Goal: Communication & Community: Answer question/provide support

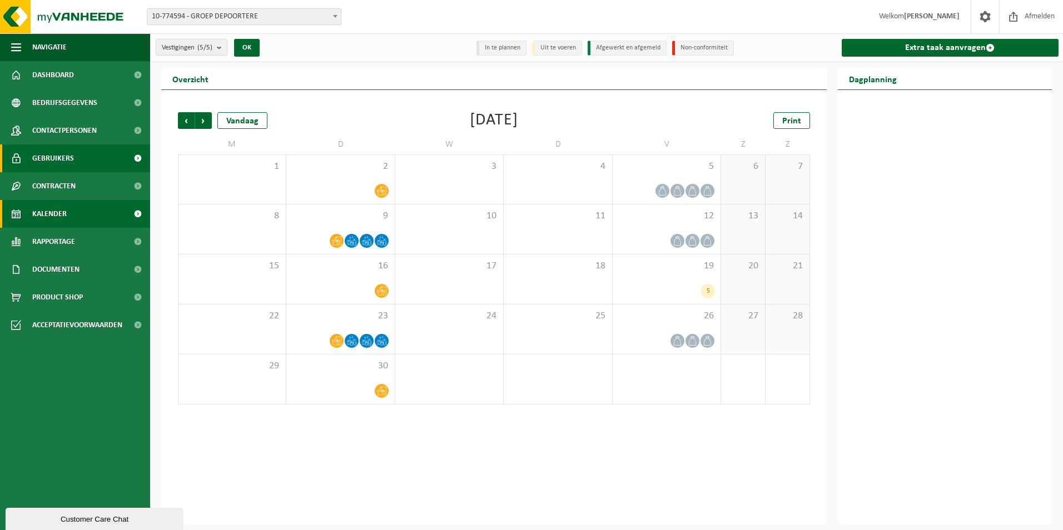
click at [61, 161] on span "Gebruikers" at bounding box center [53, 159] width 42 height 28
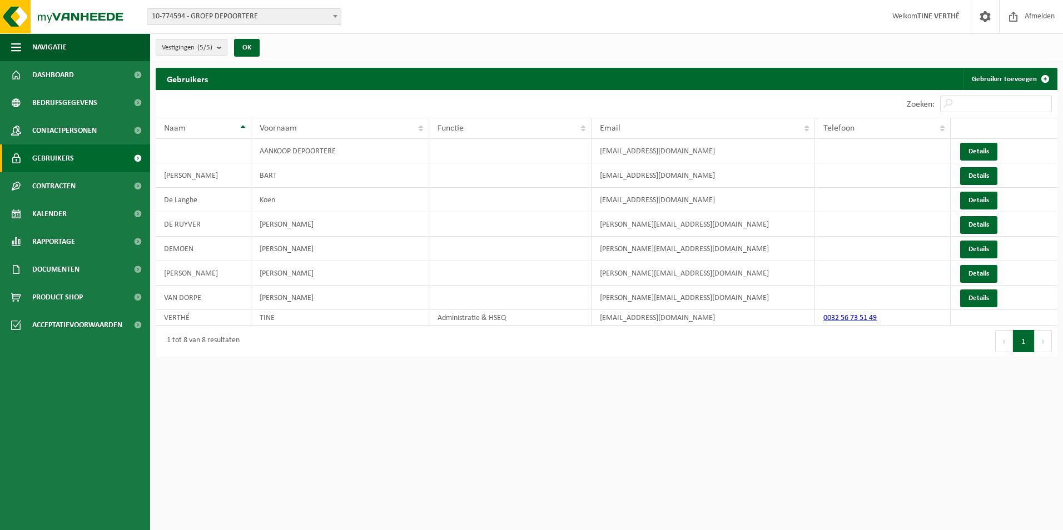
click at [57, 128] on span "Contactpersonen" at bounding box center [64, 131] width 64 height 28
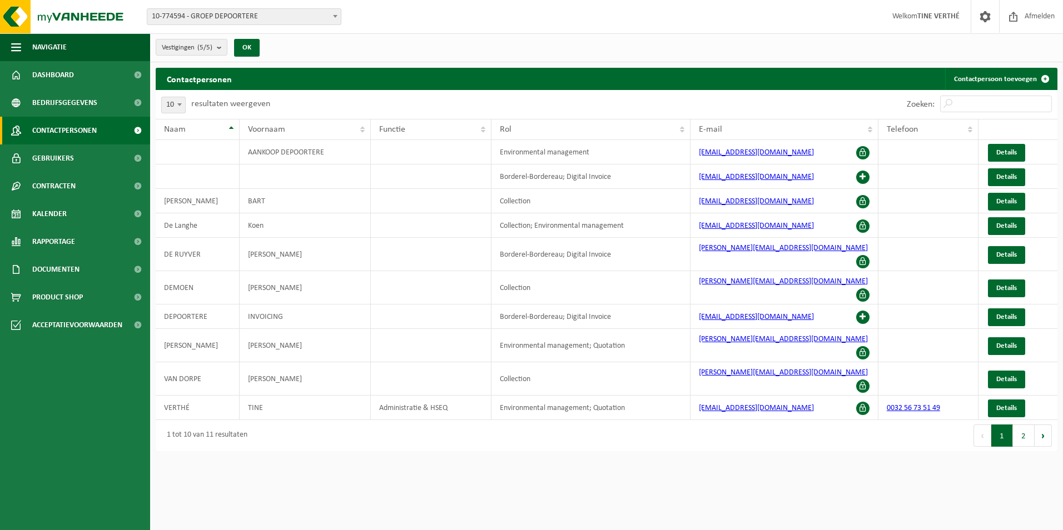
click at [61, 102] on span "Bedrijfsgegevens" at bounding box center [64, 103] width 65 height 28
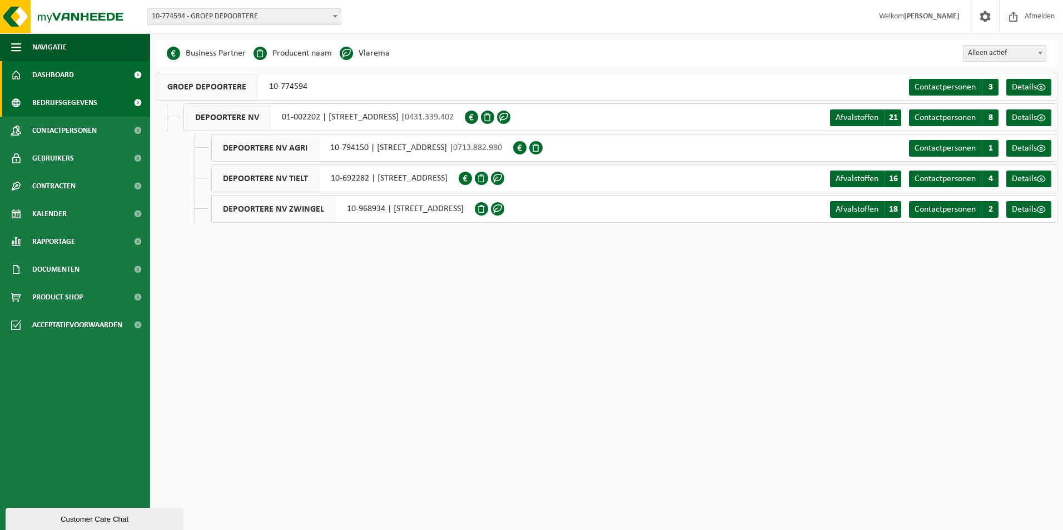
click at [66, 73] on span "Dashboard" at bounding box center [53, 75] width 42 height 28
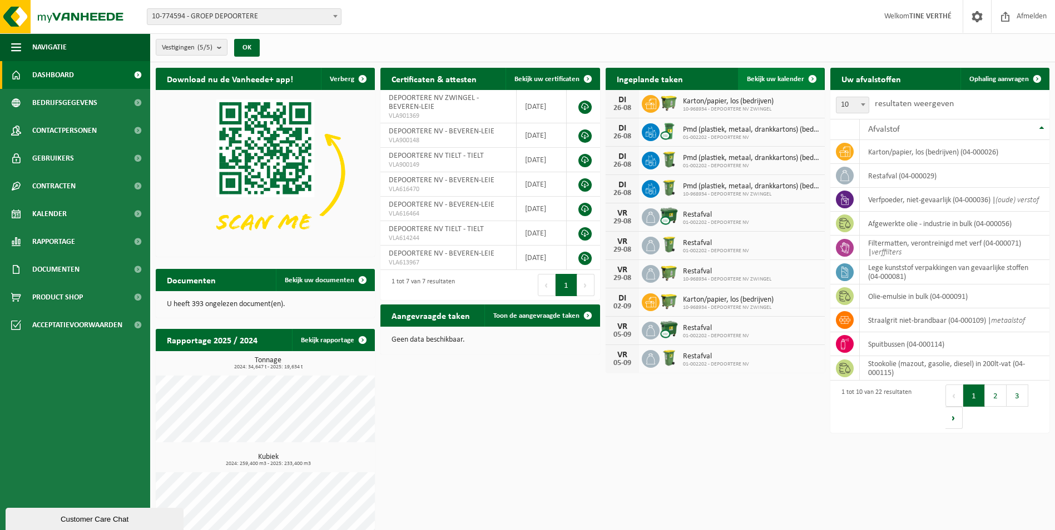
click at [761, 81] on span "Bekijk uw kalender" at bounding box center [775, 79] width 57 height 7
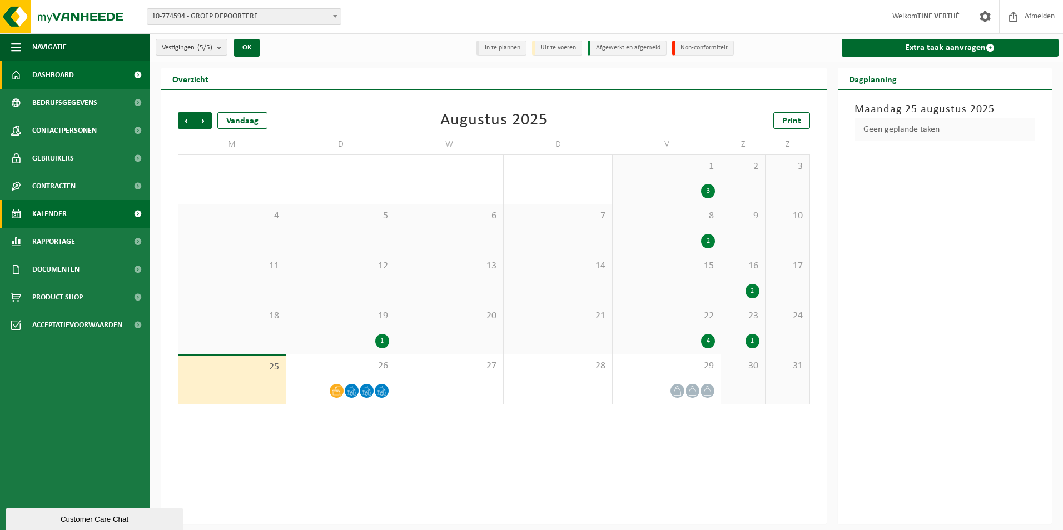
click at [52, 75] on span "Dashboard" at bounding box center [53, 75] width 42 height 28
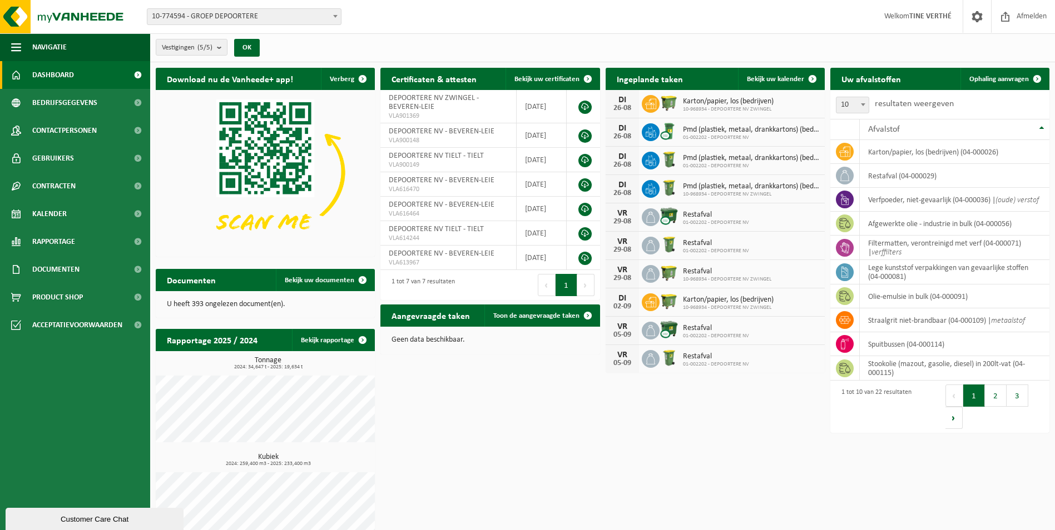
click at [647, 83] on h2 "Ingeplande taken" at bounding box center [649, 79] width 88 height 22
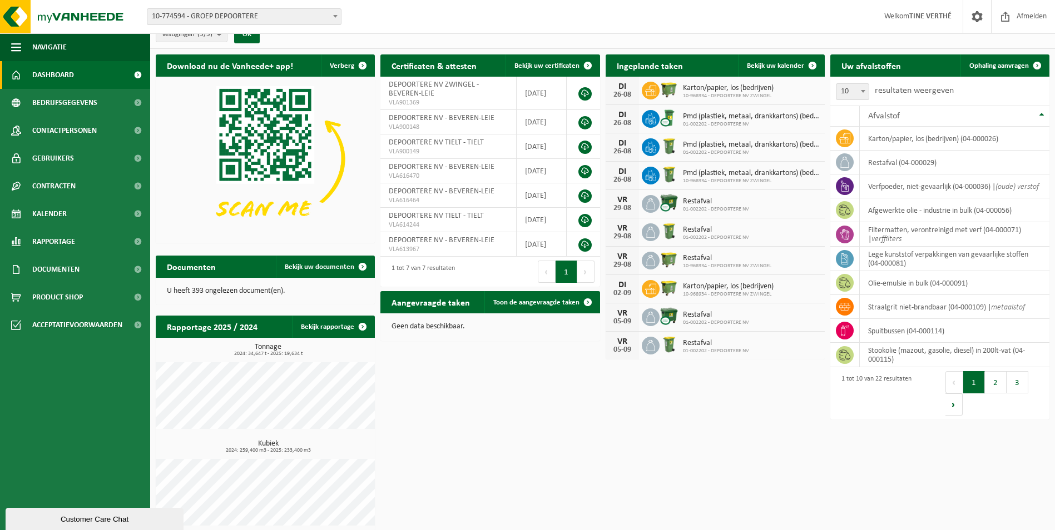
scroll to position [19, 0]
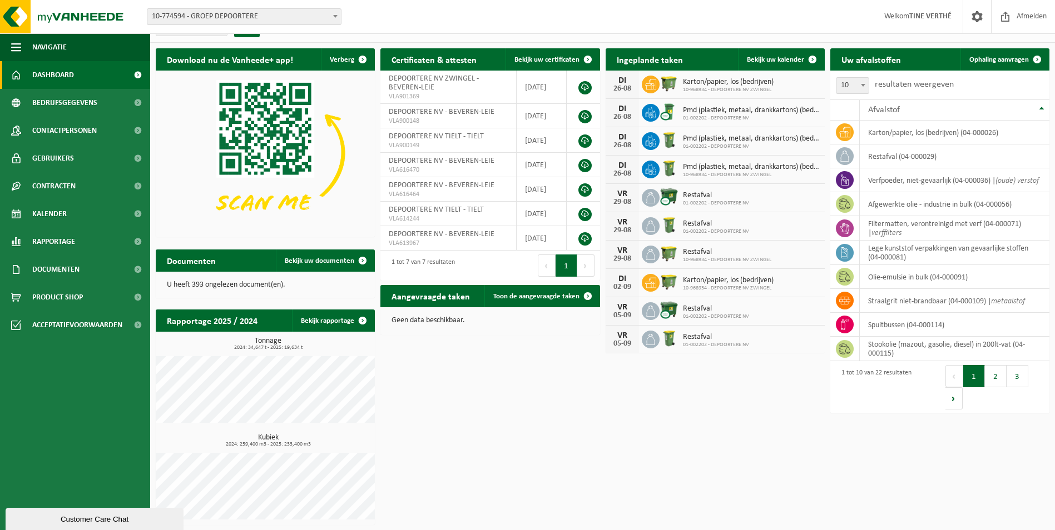
click at [82, 515] on div "Customer Care Chat" at bounding box center [94, 519] width 161 height 8
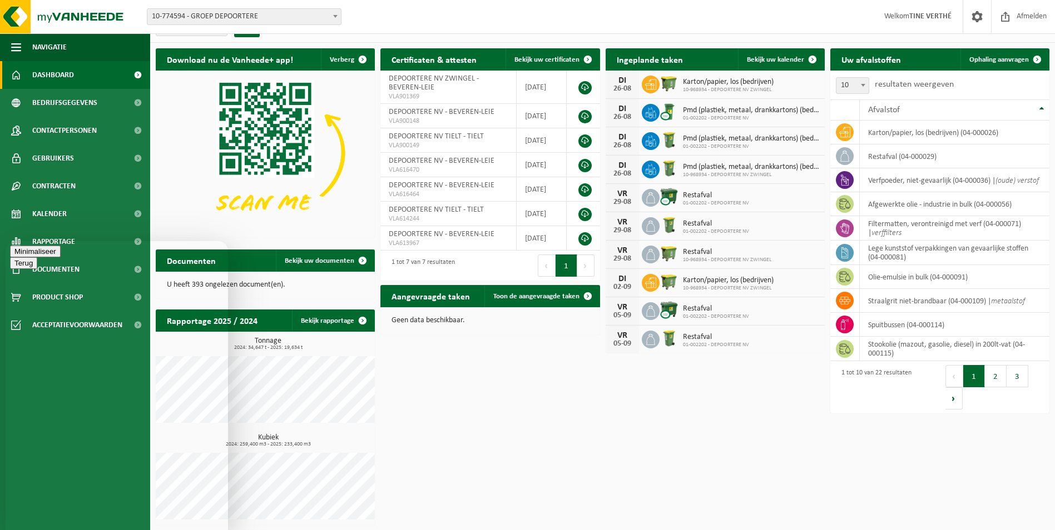
click at [6, 241] on div "Beoordeel deze chat Upload bestand Emoji invoeren" at bounding box center [6, 241] width 0 height 0
click at [6, 241] on textarea at bounding box center [6, 241] width 0 height 0
click at [6, 241] on textarea "[PERSON_NAME], ik vroeg al 2x opahling van 2 archiefcontainers aan via het plat…" at bounding box center [6, 241] width 0 height 0
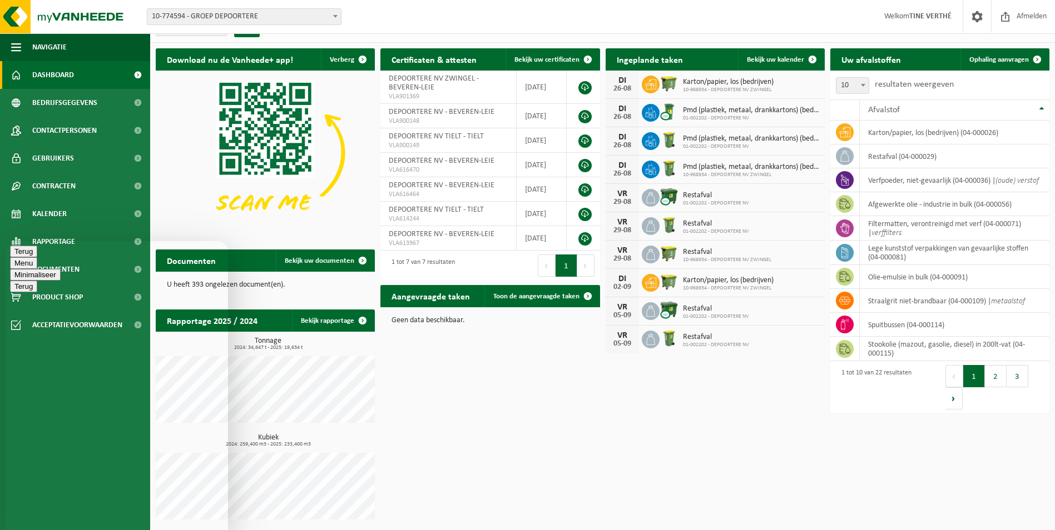
type textarea "[PERSON_NAME], ik vroeg al 2x ophaling (eind juli + vorige week) van 2 archiefc…"
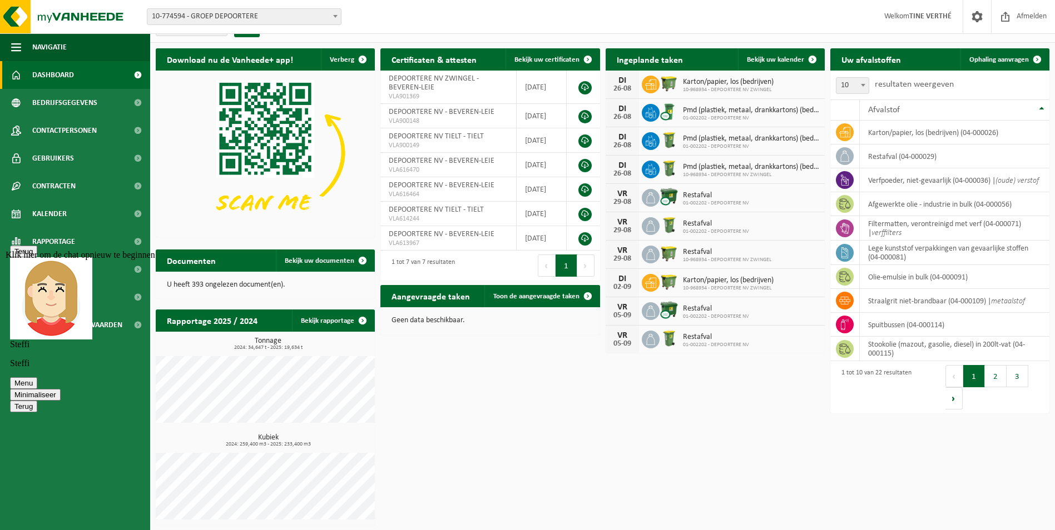
scroll to position [26, 0]
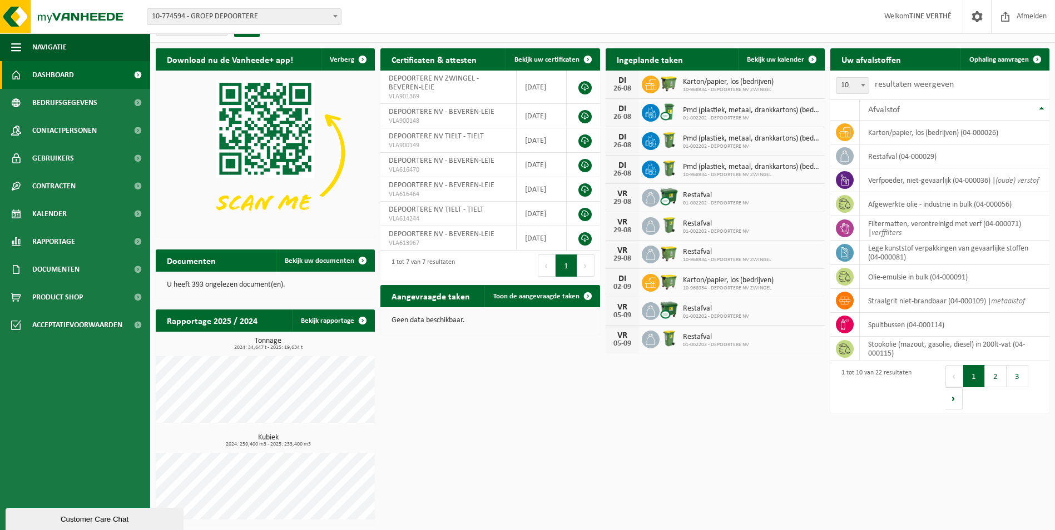
click at [97, 520] on div "Customer Care Chat" at bounding box center [94, 519] width 161 height 8
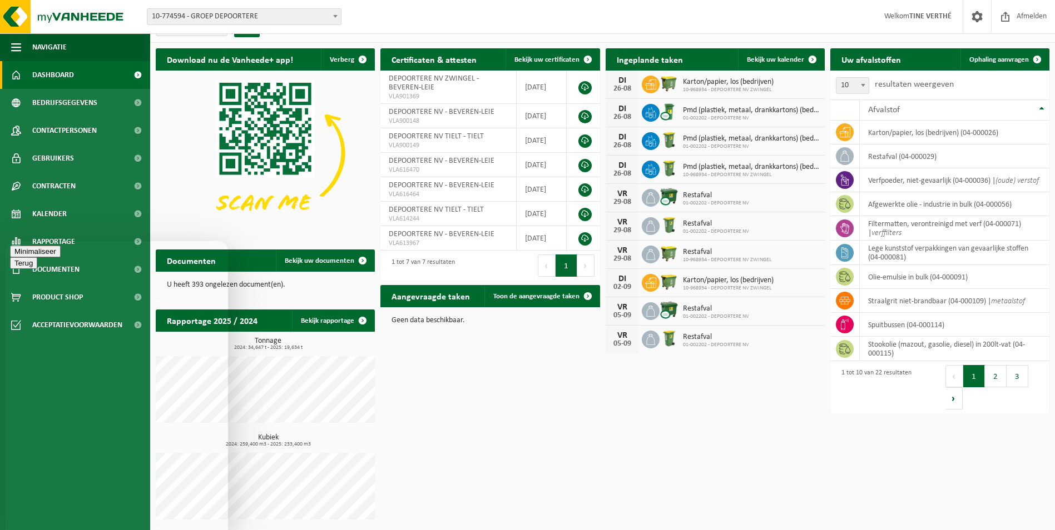
click at [61, 257] on button "Minimaliseer" at bounding box center [35, 252] width 51 height 12
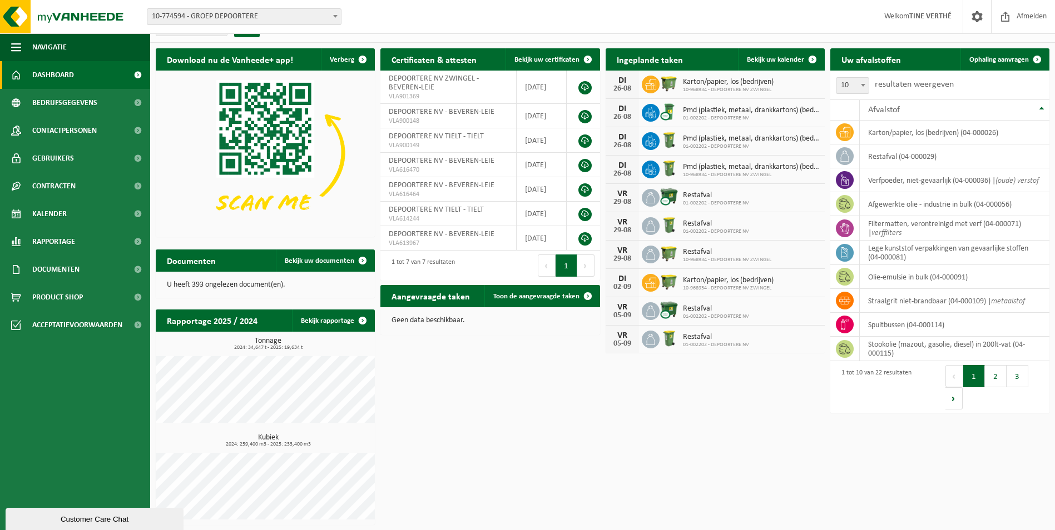
click at [156, 509] on button "Customer Care Chat" at bounding box center [95, 519] width 178 height 22
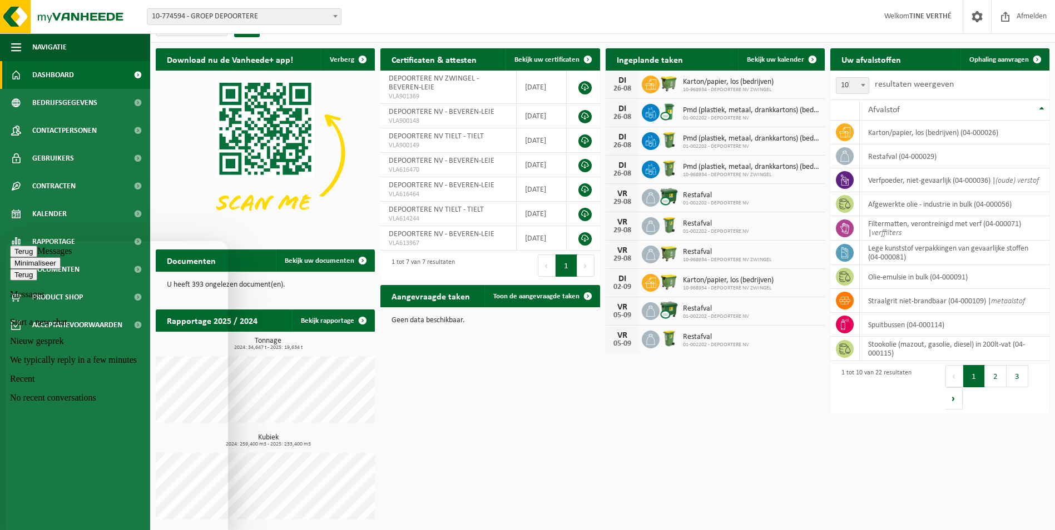
click at [97, 403] on p "No recent conversations" at bounding box center [116, 398] width 213 height 10
click at [97, 336] on p "Nieuw gesprek" at bounding box center [116, 341] width 213 height 10
click at [26, 257] on button "Terug" at bounding box center [23, 252] width 27 height 12
click at [61, 252] on button "Minimaliseer" at bounding box center [35, 252] width 51 height 12
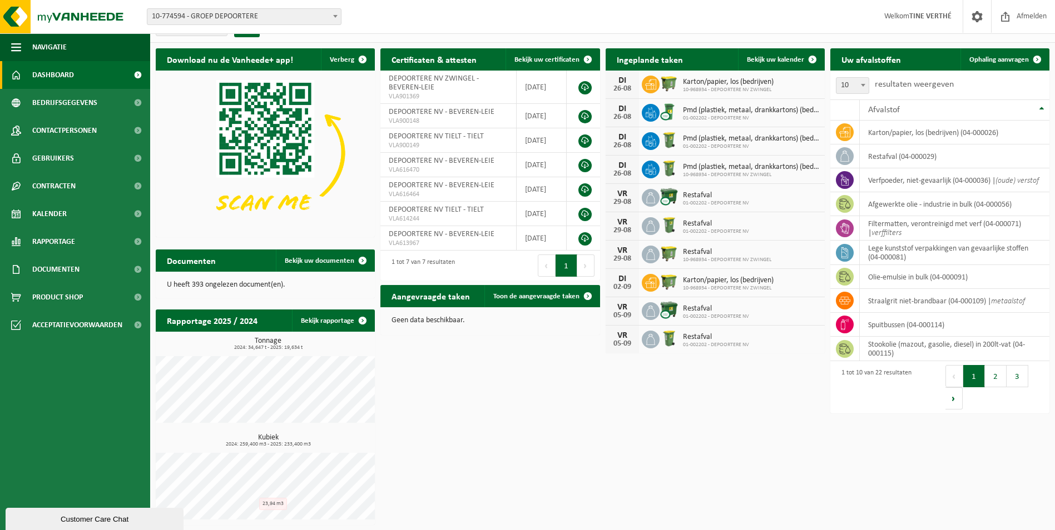
click at [464, 460] on div "Download nu de Vanheede+ app! Verberg Certificaten & attesten Bekijk uw certifi…" at bounding box center [602, 287] width 899 height 488
click at [122, 510] on button "Customer Care Chat" at bounding box center [95, 519] width 178 height 22
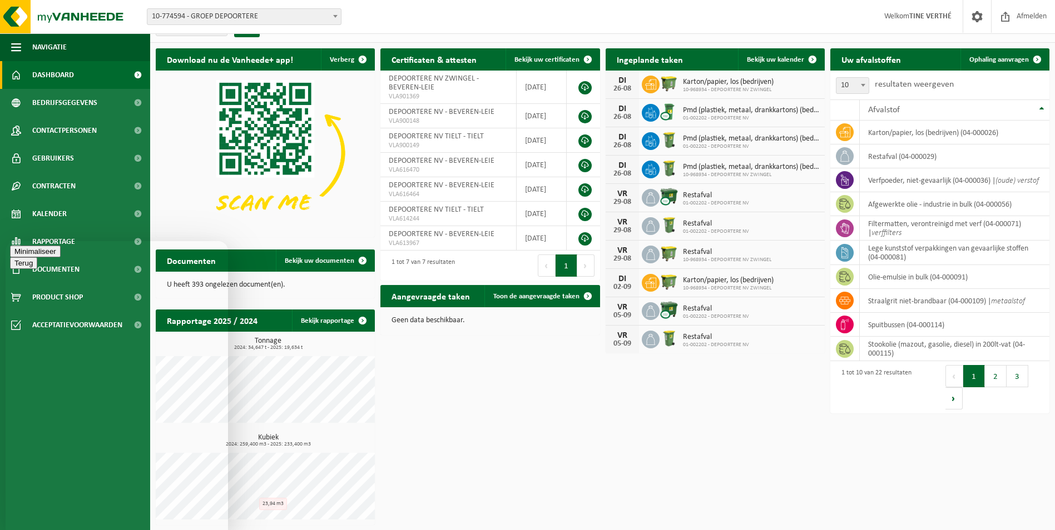
click at [6, 241] on div "Beoordeel deze chat Upload bestand Emoji invoeren" at bounding box center [6, 241] width 0 height 0
click at [6, 241] on textarea at bounding box center [6, 241] width 0 height 0
type textarea "g"
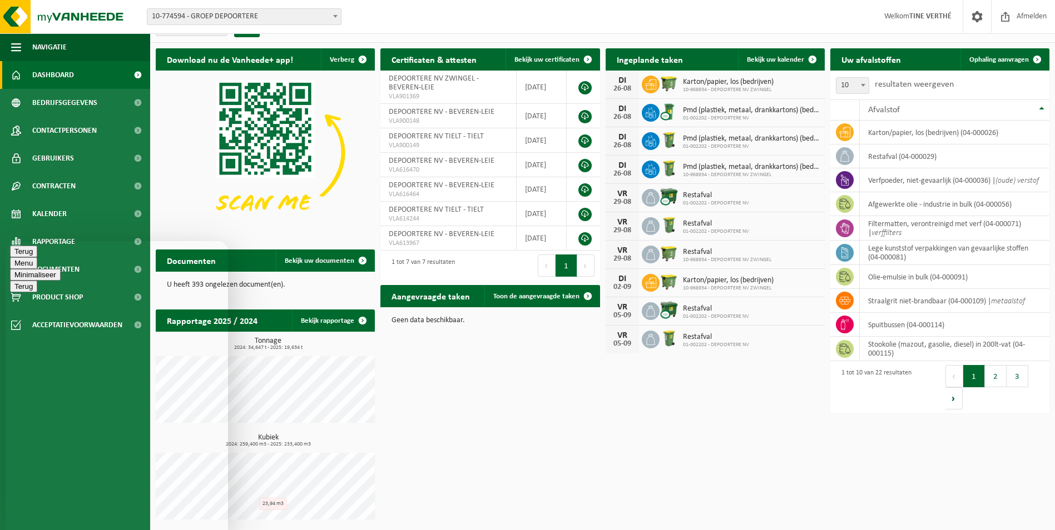
type textarea "D"
type textarea "g"
type textarea "[PERSON_NAME], ik ben uw antwoord kwijt op mijn vraag voor ophaling archifecont…"
type textarea "i"
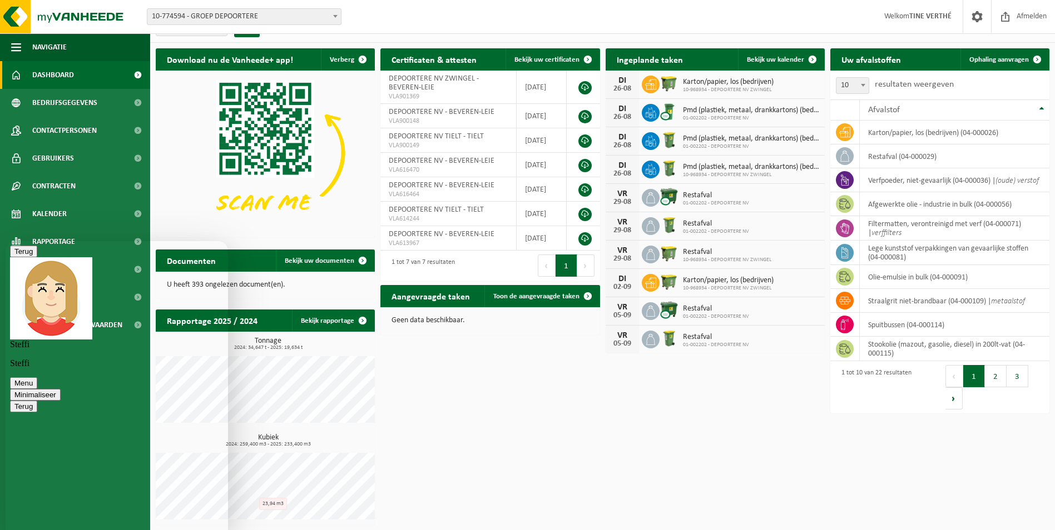
type textarea "s"
type textarea "ok, perfect! dus mijn aanvraag via het platform is wel goed terechtgekomen?"
click at [6, 241] on textarea at bounding box center [6, 241] width 0 height 0
type textarea "OK"
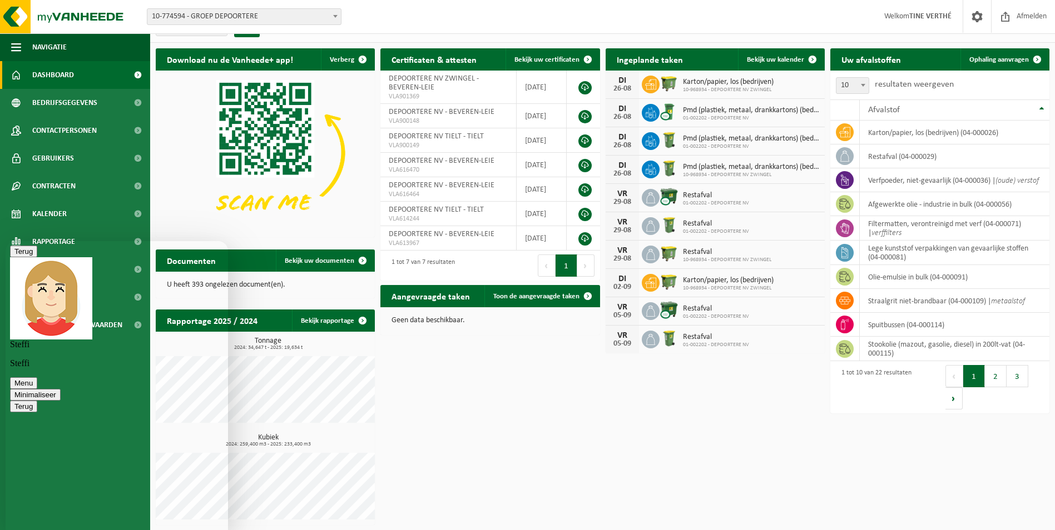
scroll to position [150, 0]
type textarea "F"
type textarea "Fijne maandagmiddag nog"
